Goal: Task Accomplishment & Management: Complete application form

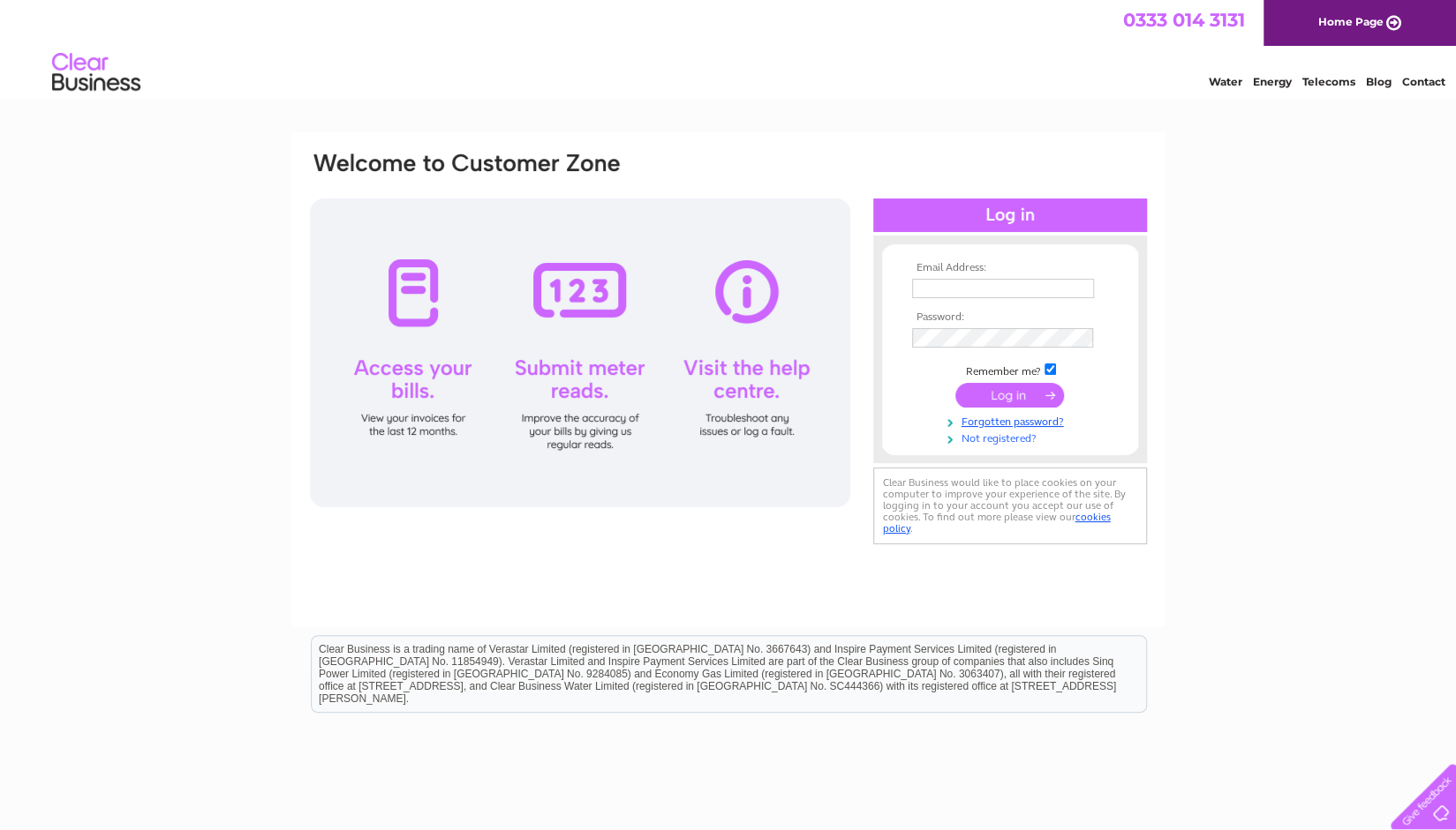
type input "[EMAIL_ADDRESS][DOMAIN_NAME]"
click at [1007, 436] on link "Not registered?" at bounding box center [1011, 437] width 200 height 16
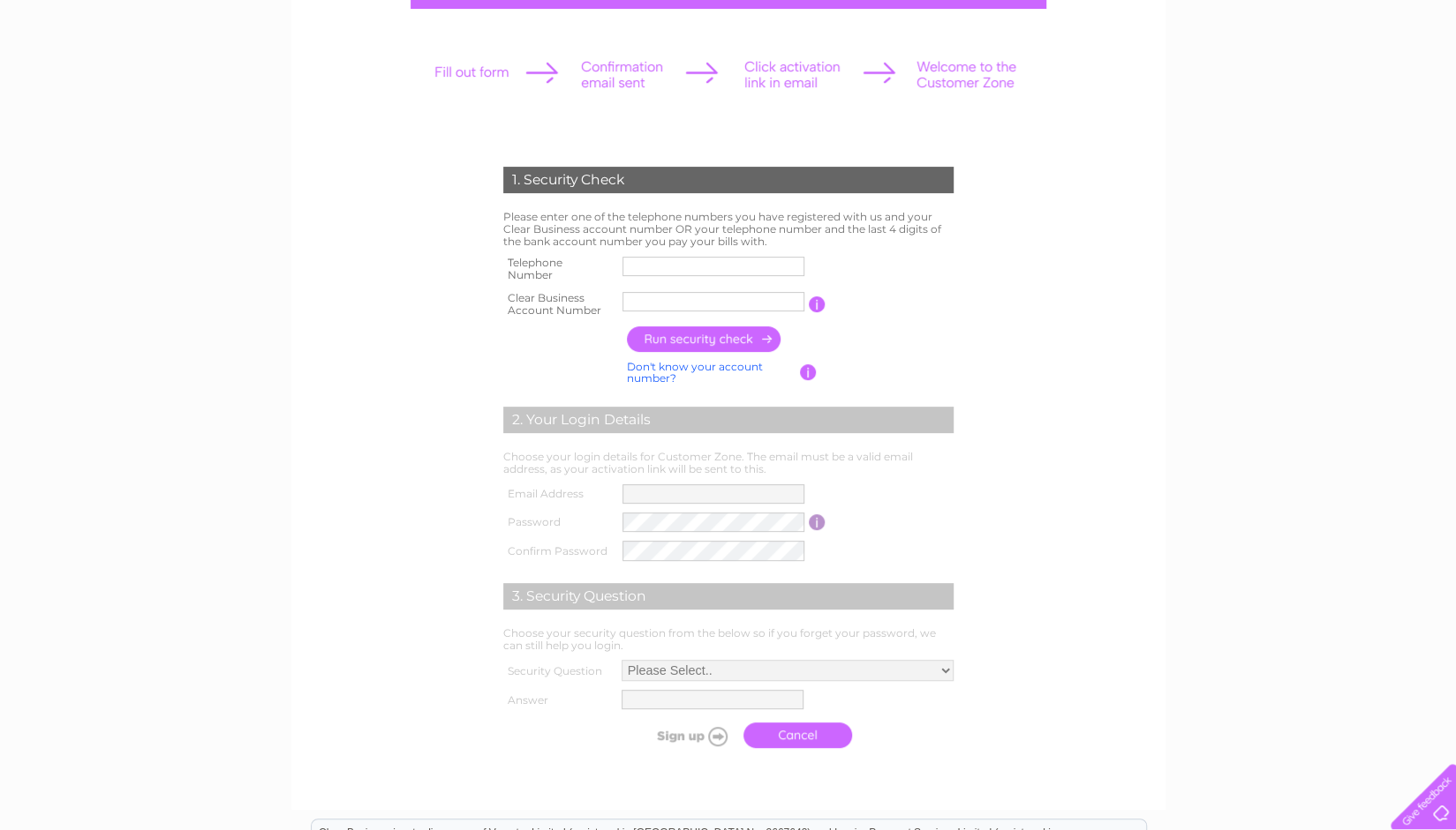
scroll to position [210, 0]
click at [678, 307] on input "text" at bounding box center [713, 301] width 184 height 21
click at [643, 258] on input "text" at bounding box center [713, 266] width 184 height 21
type input "07900355888"
type input "KRAZEY VA"
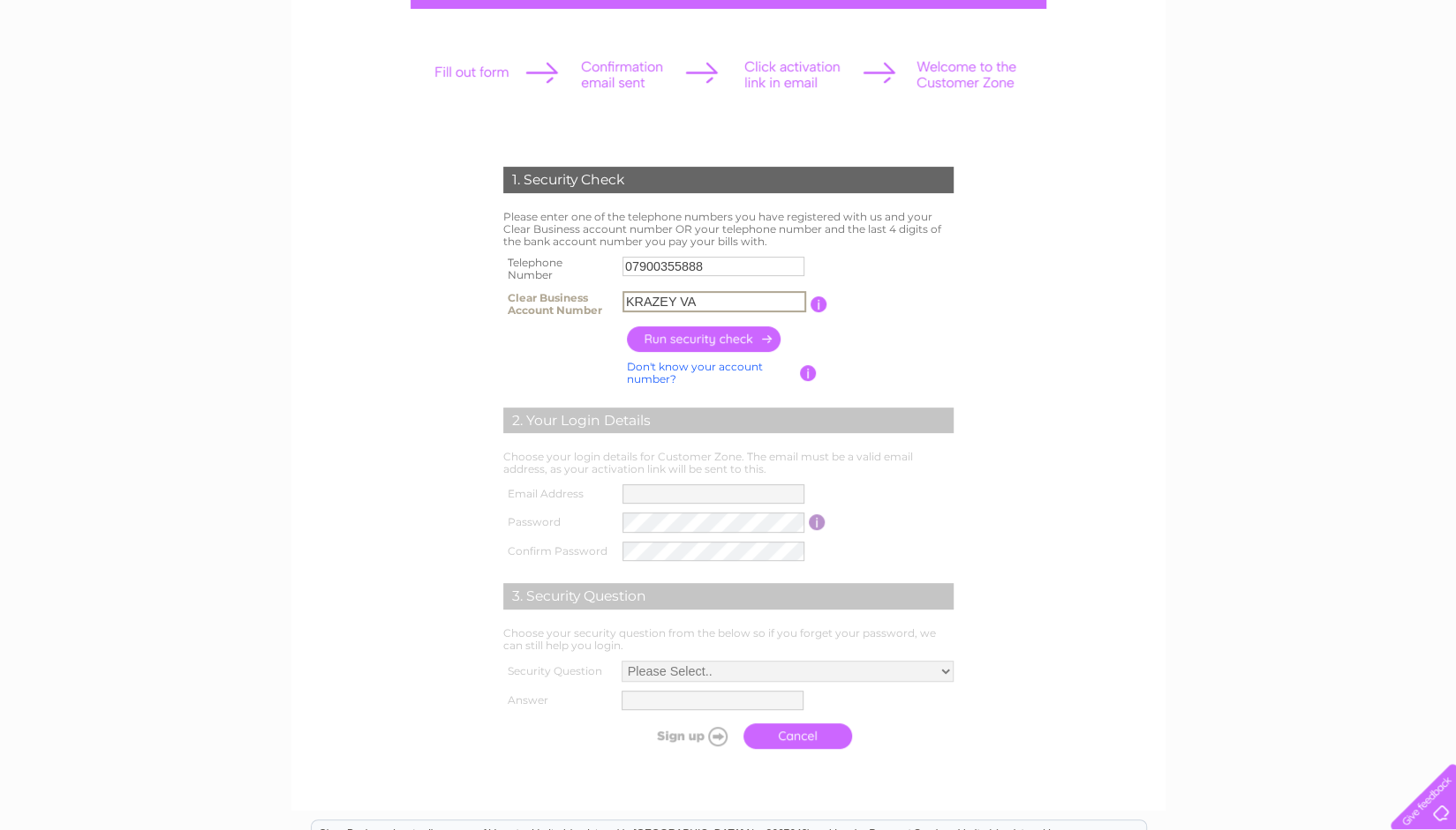
drag, startPoint x: 720, startPoint y: 306, endPoint x: 554, endPoint y: 289, distance: 166.9
click at [554, 289] on tr "Clear Business Account Number KRAZEY VA You will find your account number on th…" at bounding box center [728, 304] width 459 height 36
type input "30284358"
click at [745, 336] on input "button" at bounding box center [704, 340] width 155 height 26
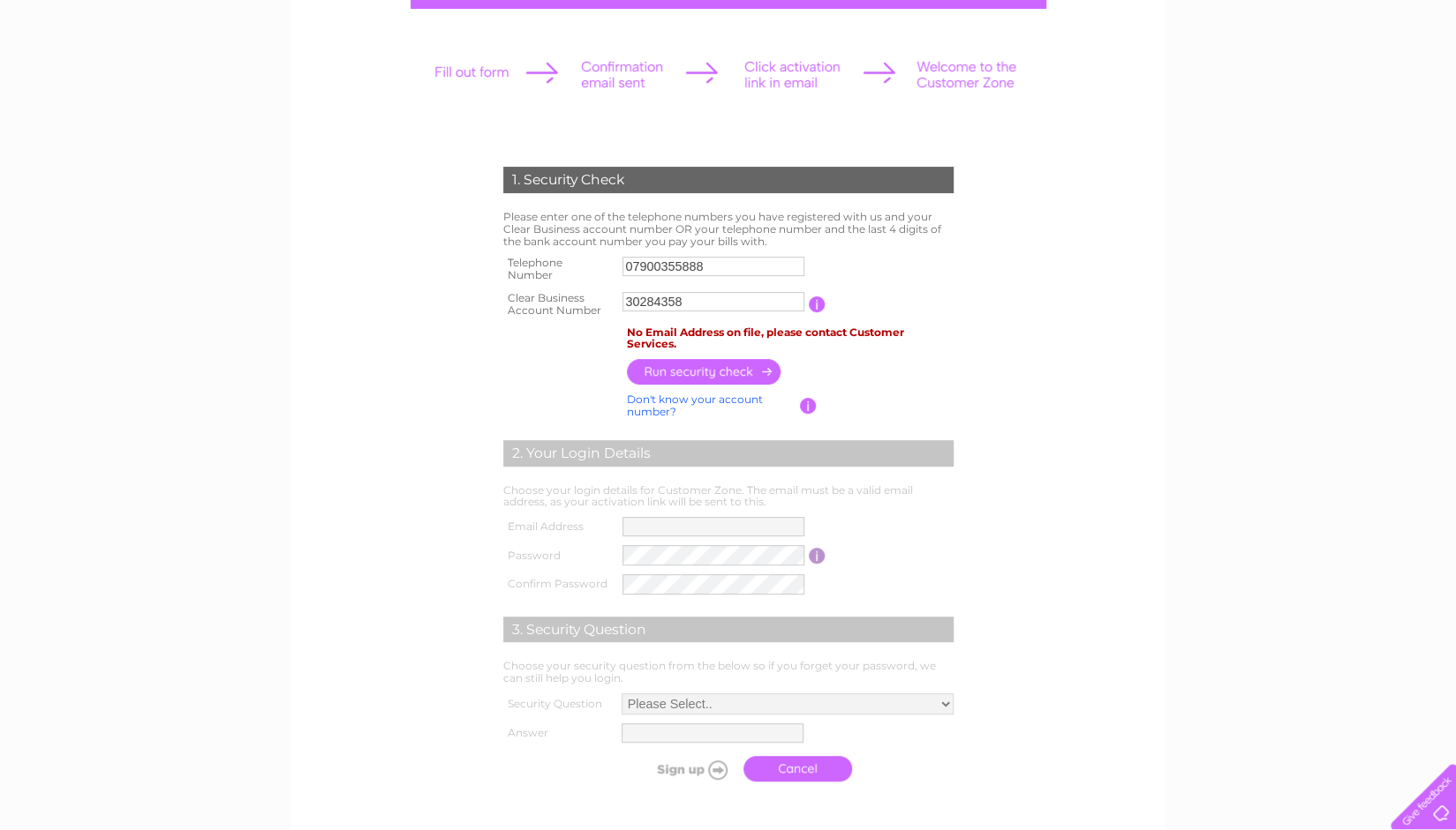
scroll to position [0, 0]
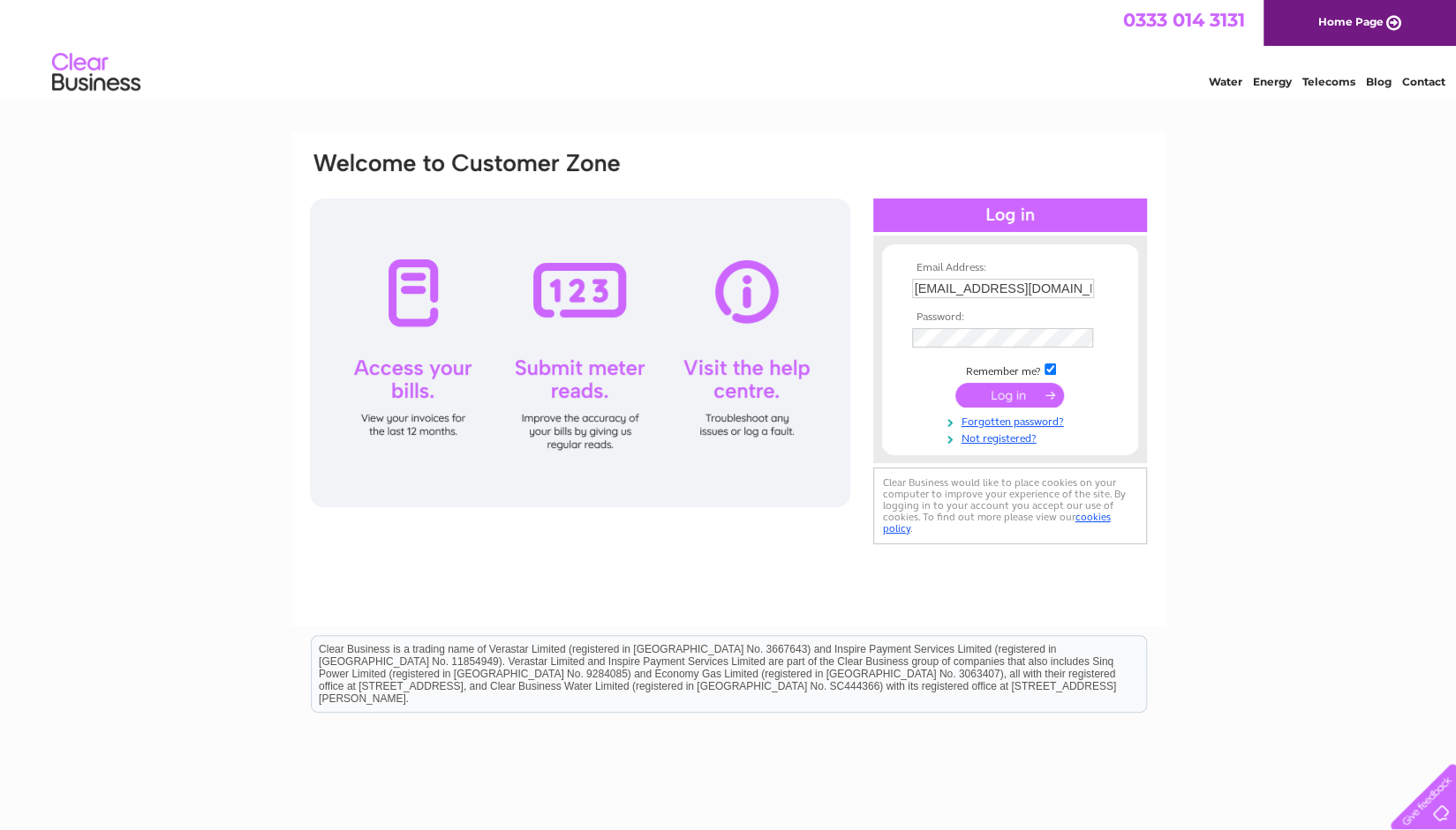
click at [1049, 292] on input "[EMAIL_ADDRESS][DOMAIN_NAME]" at bounding box center [1002, 288] width 182 height 19
type input "kirkcaldyshop@krazeyvapes.uk"
click at [1019, 394] on input "submit" at bounding box center [1009, 394] width 109 height 25
